Goal: Navigation & Orientation: Find specific page/section

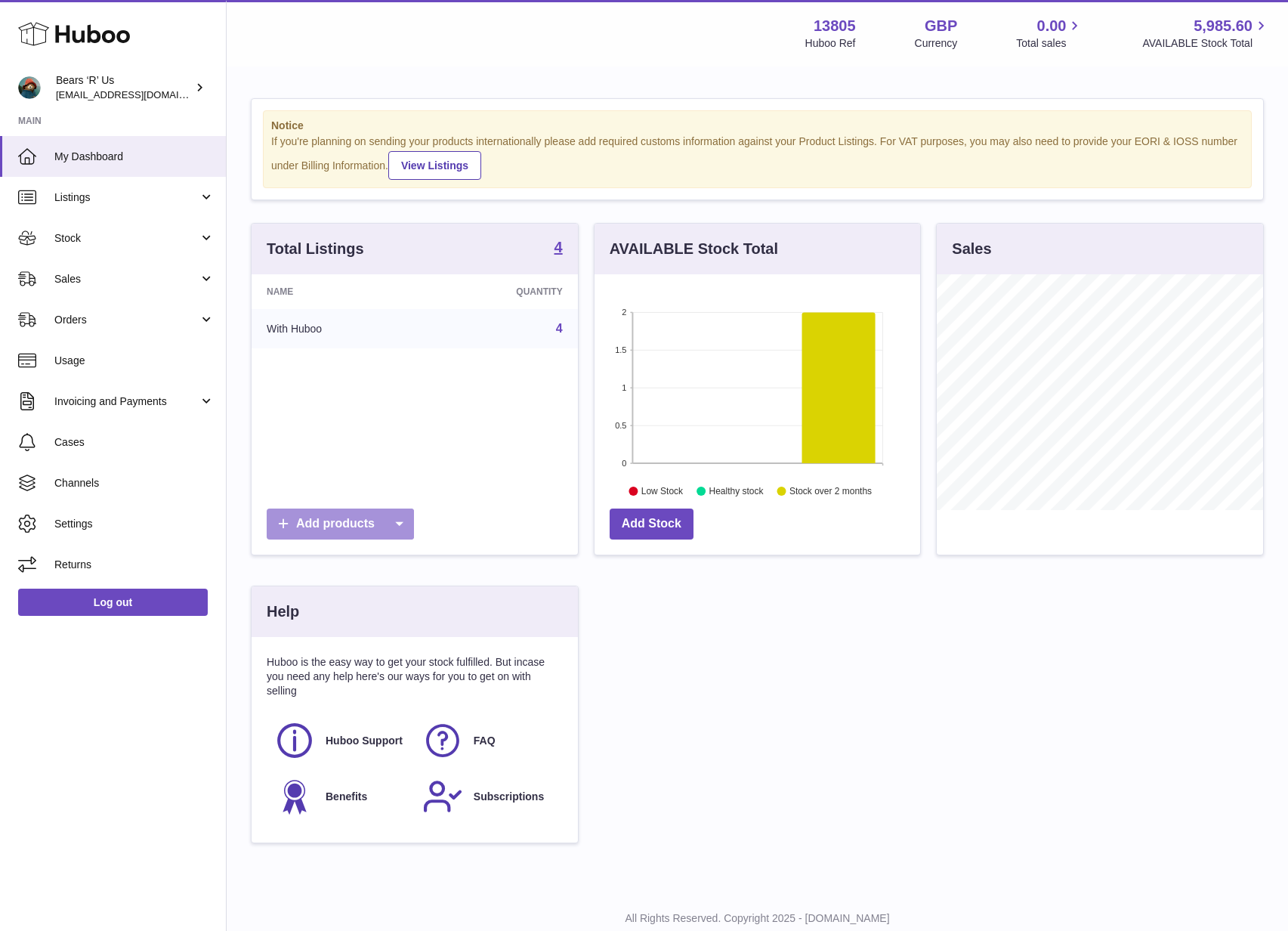
scroll to position [236, 329]
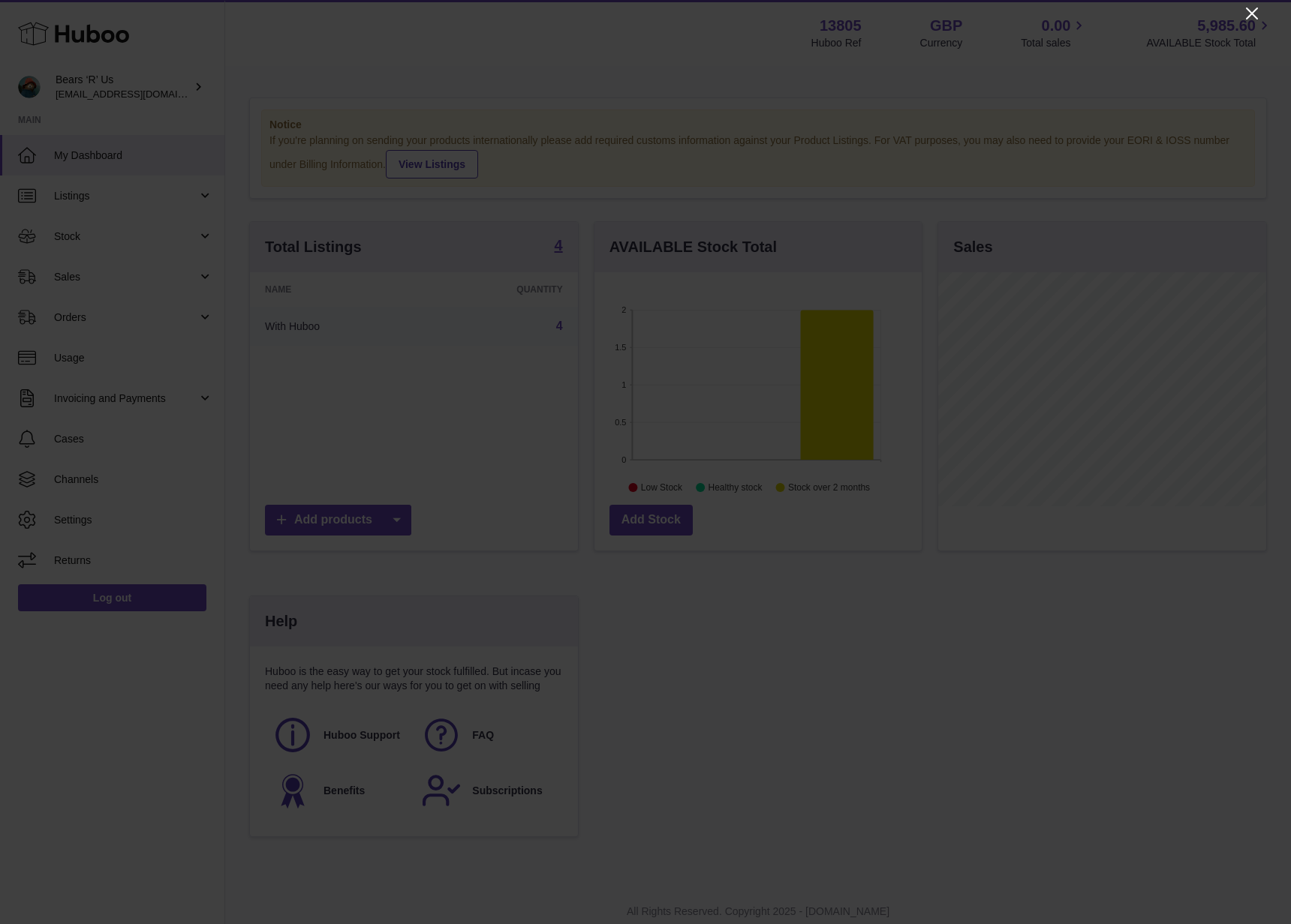
click at [1250, 15] on icon "Close" at bounding box center [1252, 14] width 18 height 18
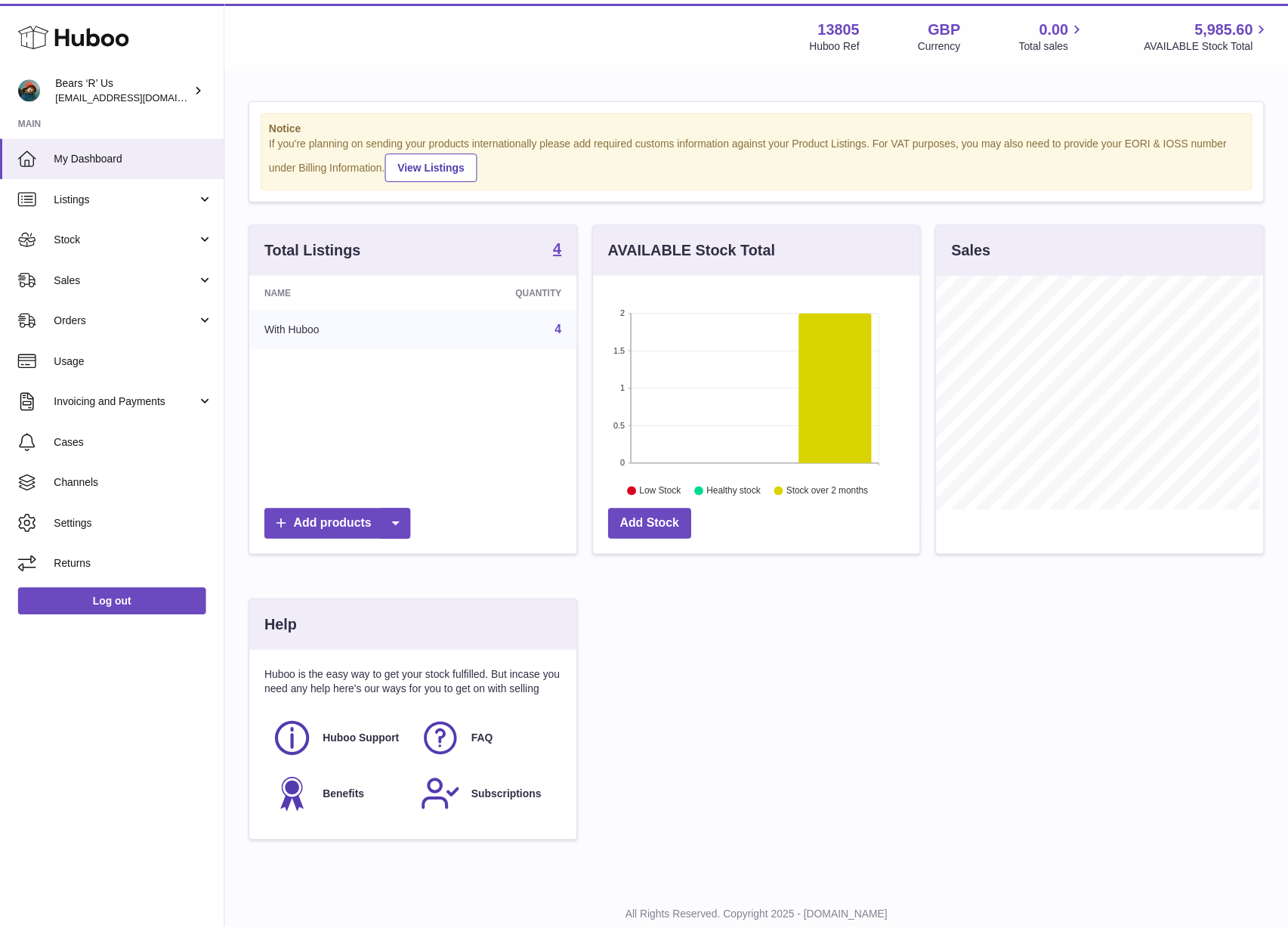
scroll to position [755688, 755212]
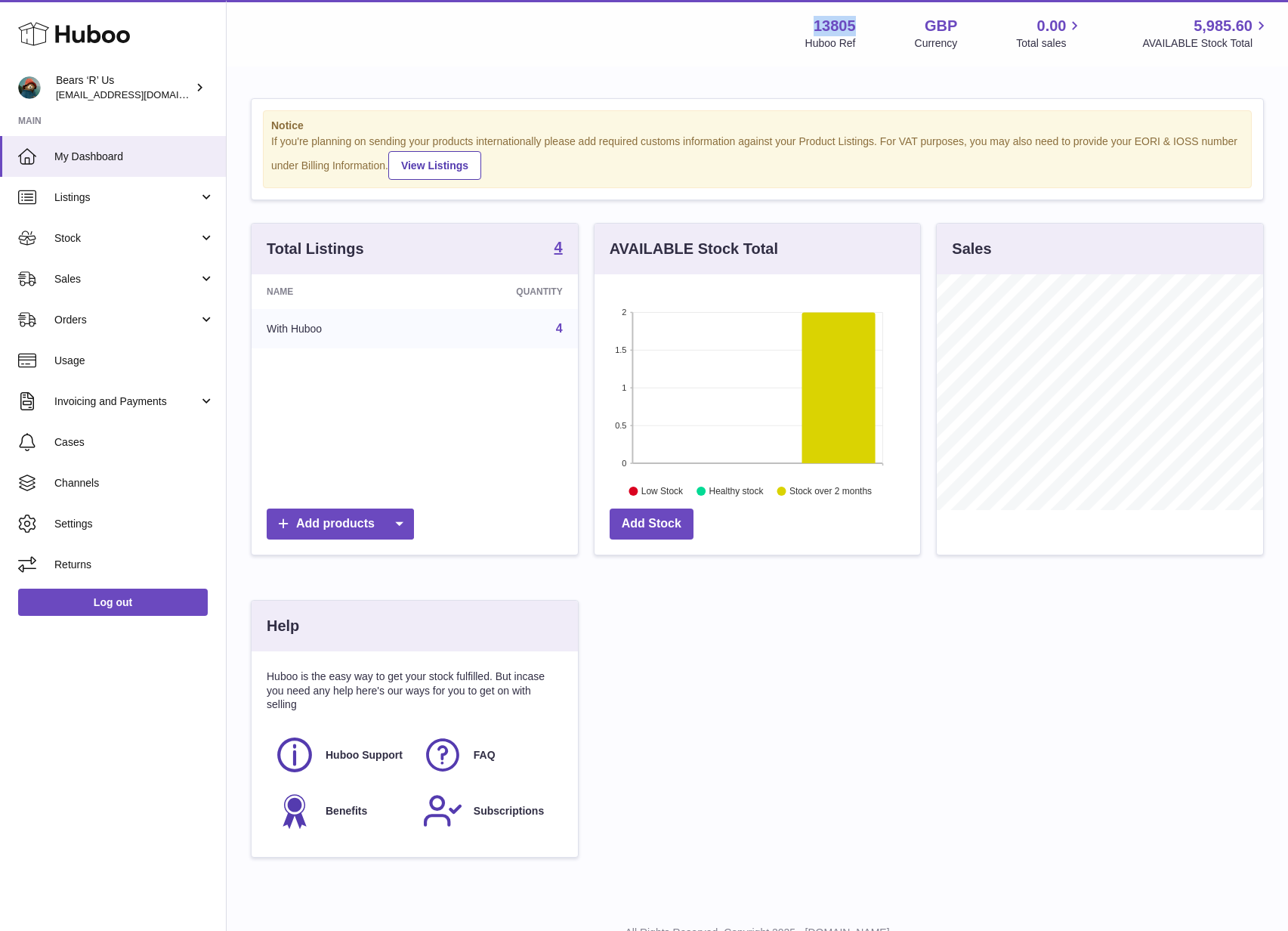
drag, startPoint x: 859, startPoint y: 25, endPoint x: 814, endPoint y: 26, distance: 45.0
click at [814, 26] on div "13805 Huboo Ref GBP Currency 0.00 Total sales 5,985.60 AVAILABLE Stock Total" at bounding box center [1037, 33] width 465 height 35
copy strong "13805"
click at [81, 628] on div "Log out" at bounding box center [113, 612] width 226 height 54
click at [87, 608] on link "Log out" at bounding box center [113, 602] width 189 height 27
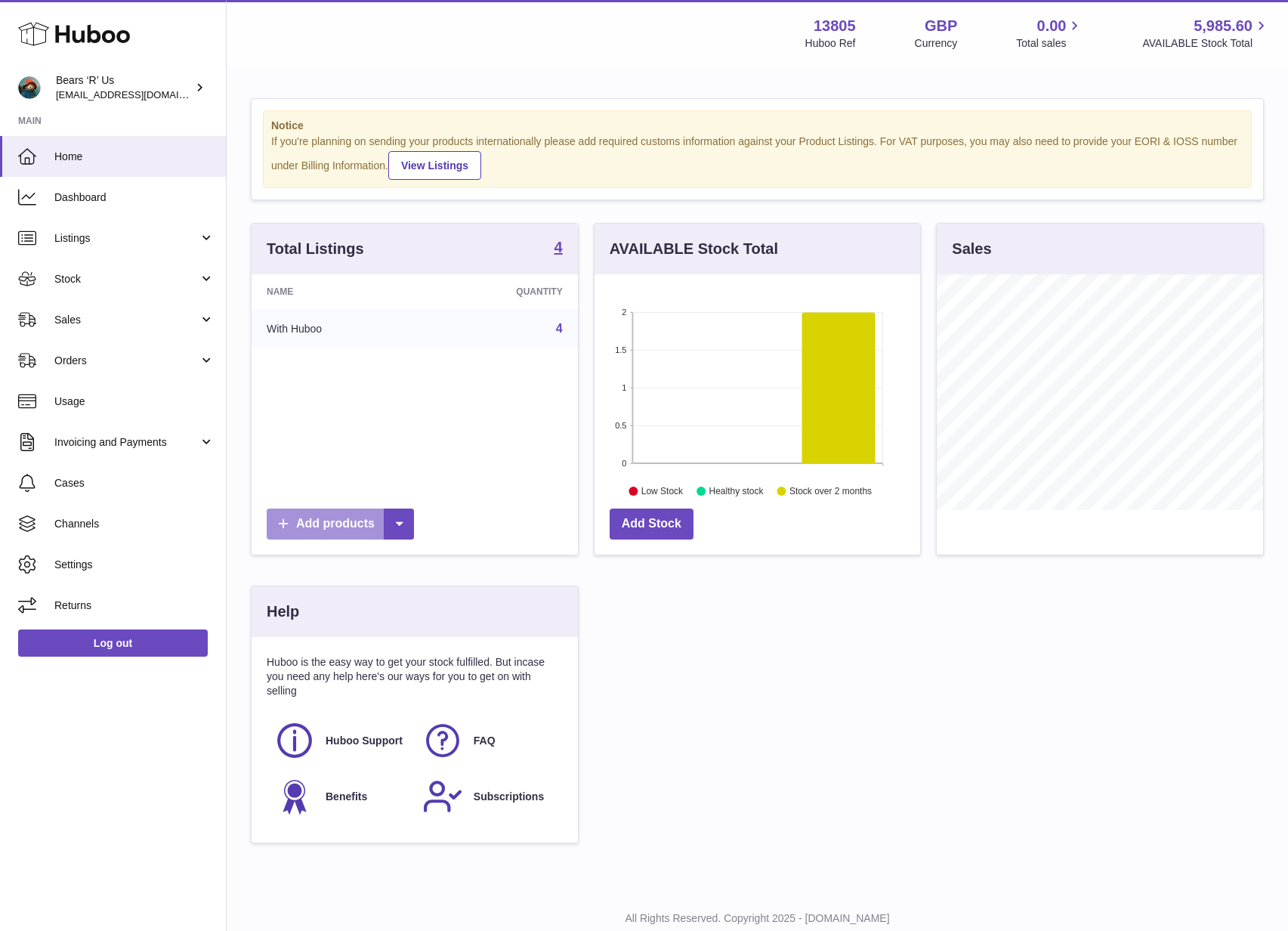
scroll to position [236, 326]
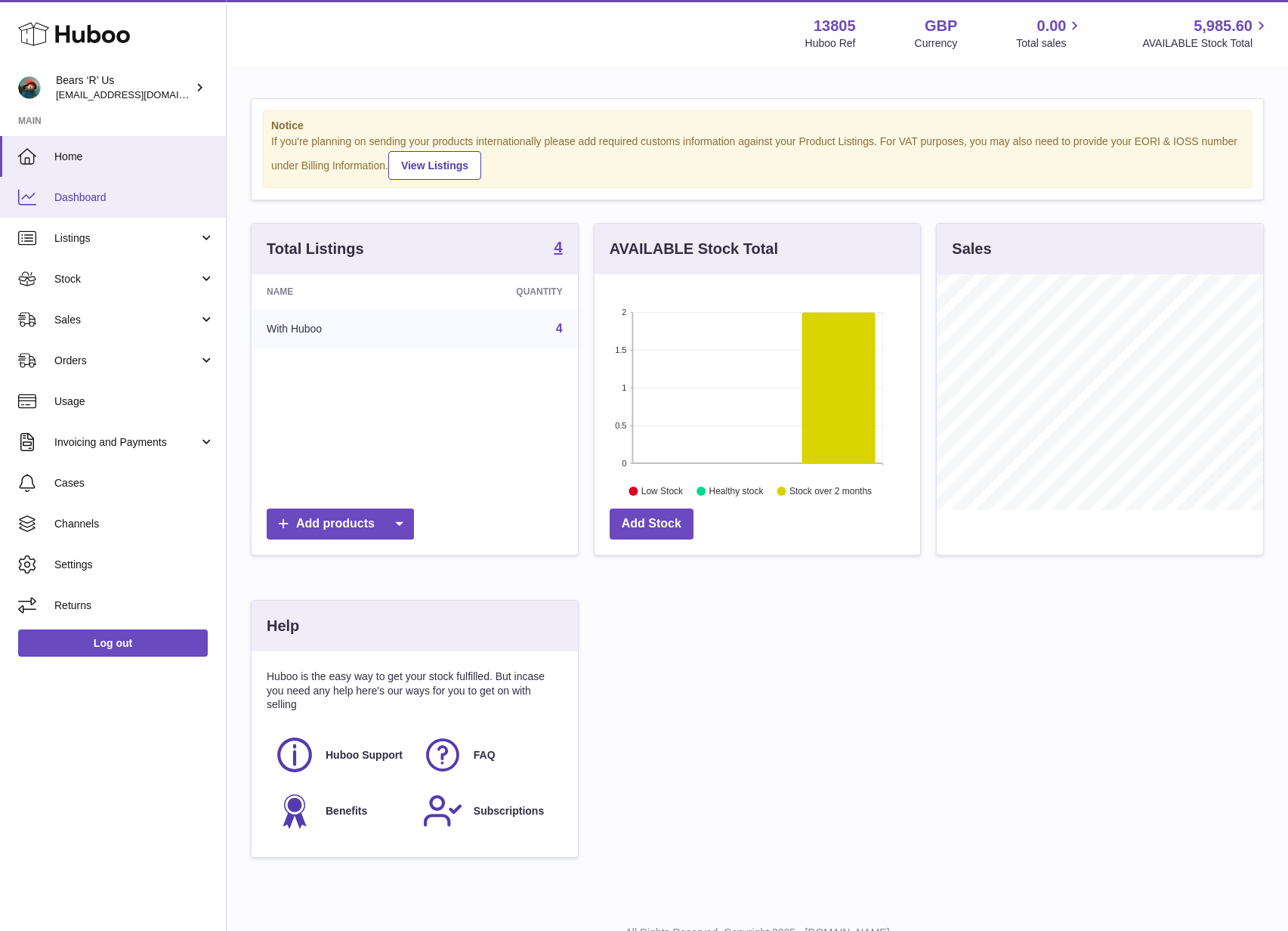
click at [109, 199] on span "Dashboard" at bounding box center [135, 197] width 160 height 15
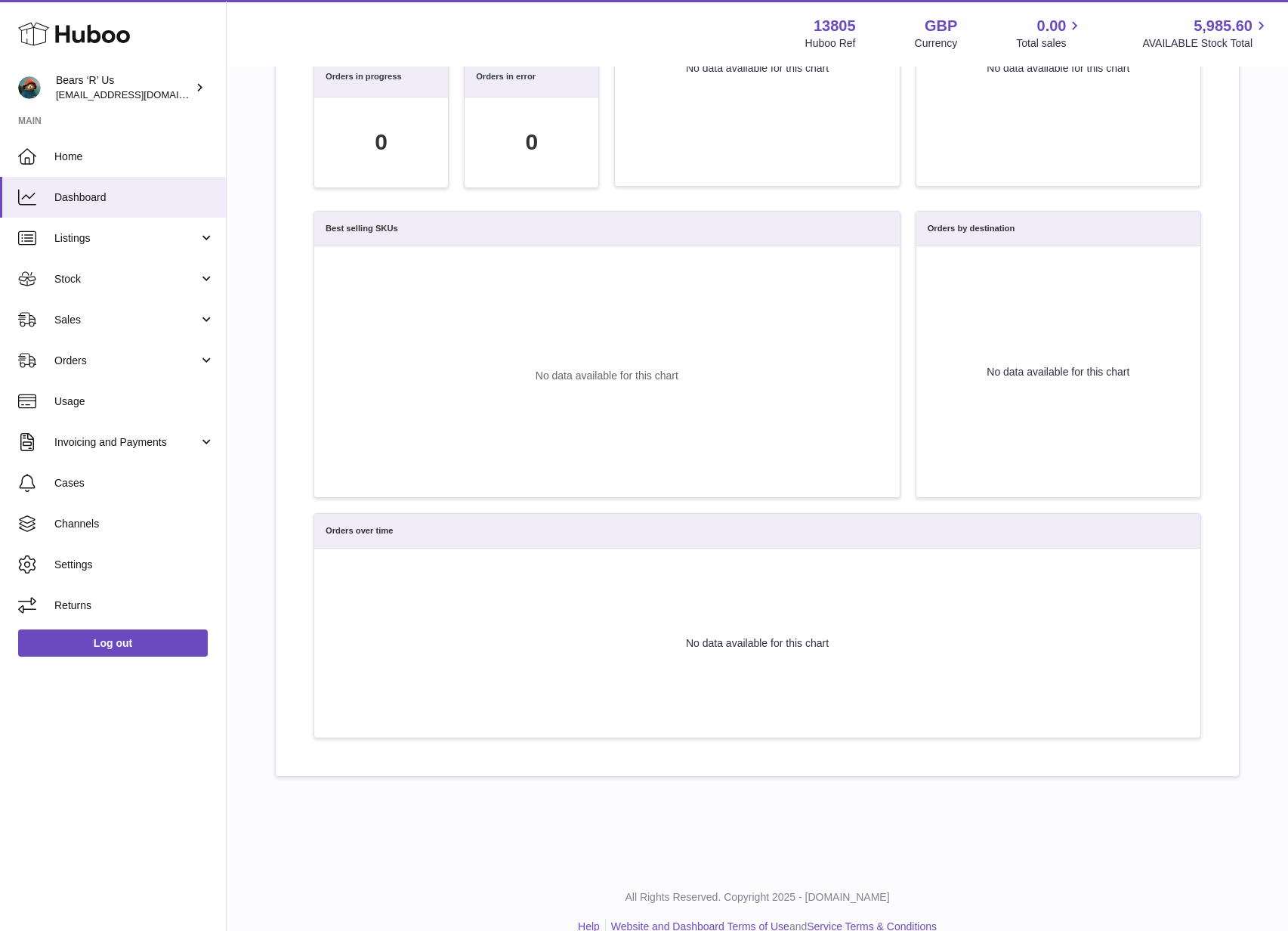
scroll to position [356, 0]
